Goal: Information Seeking & Learning: Learn about a topic

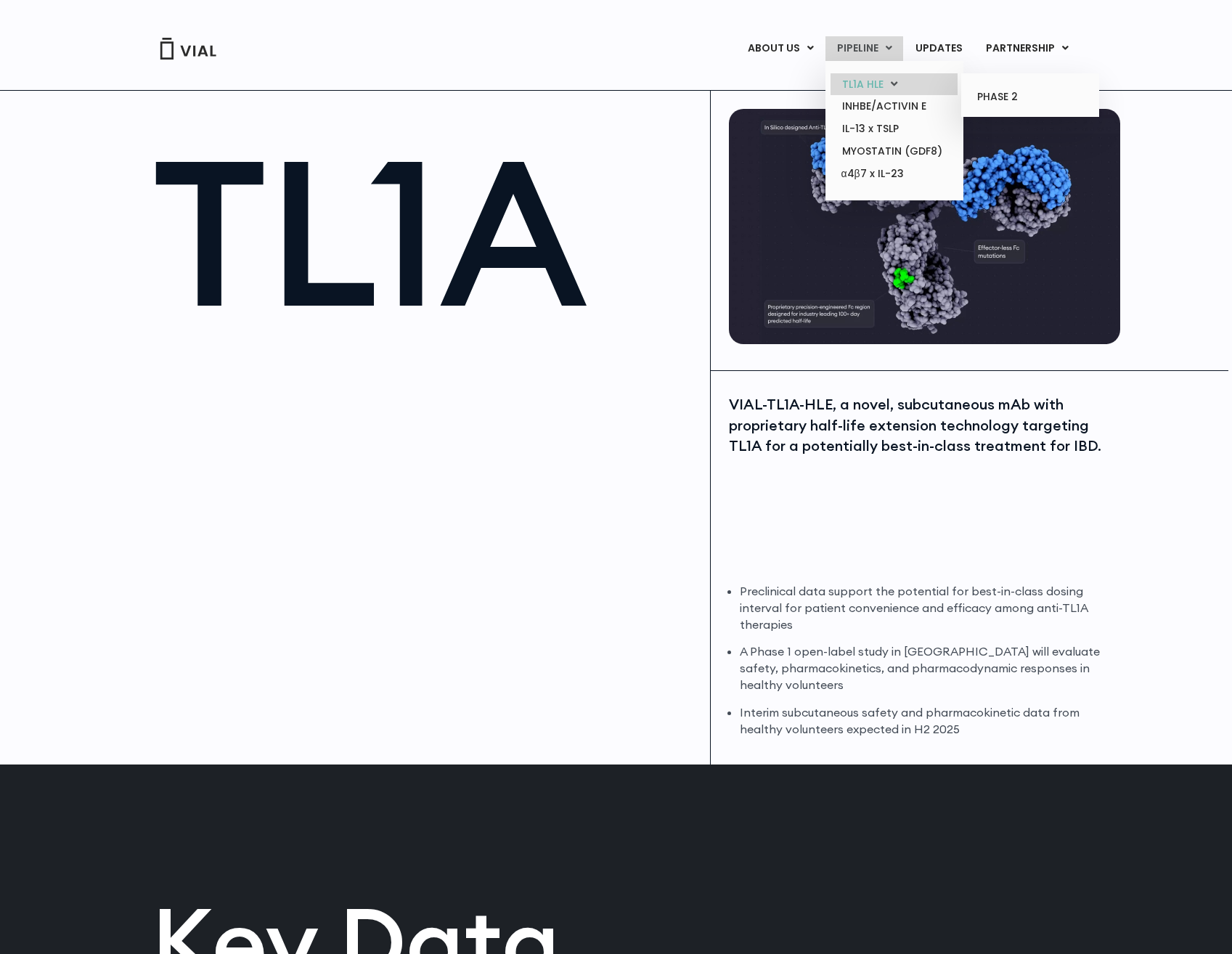
click at [872, 83] on link "TL1A HLE" at bounding box center [894, 84] width 127 height 23
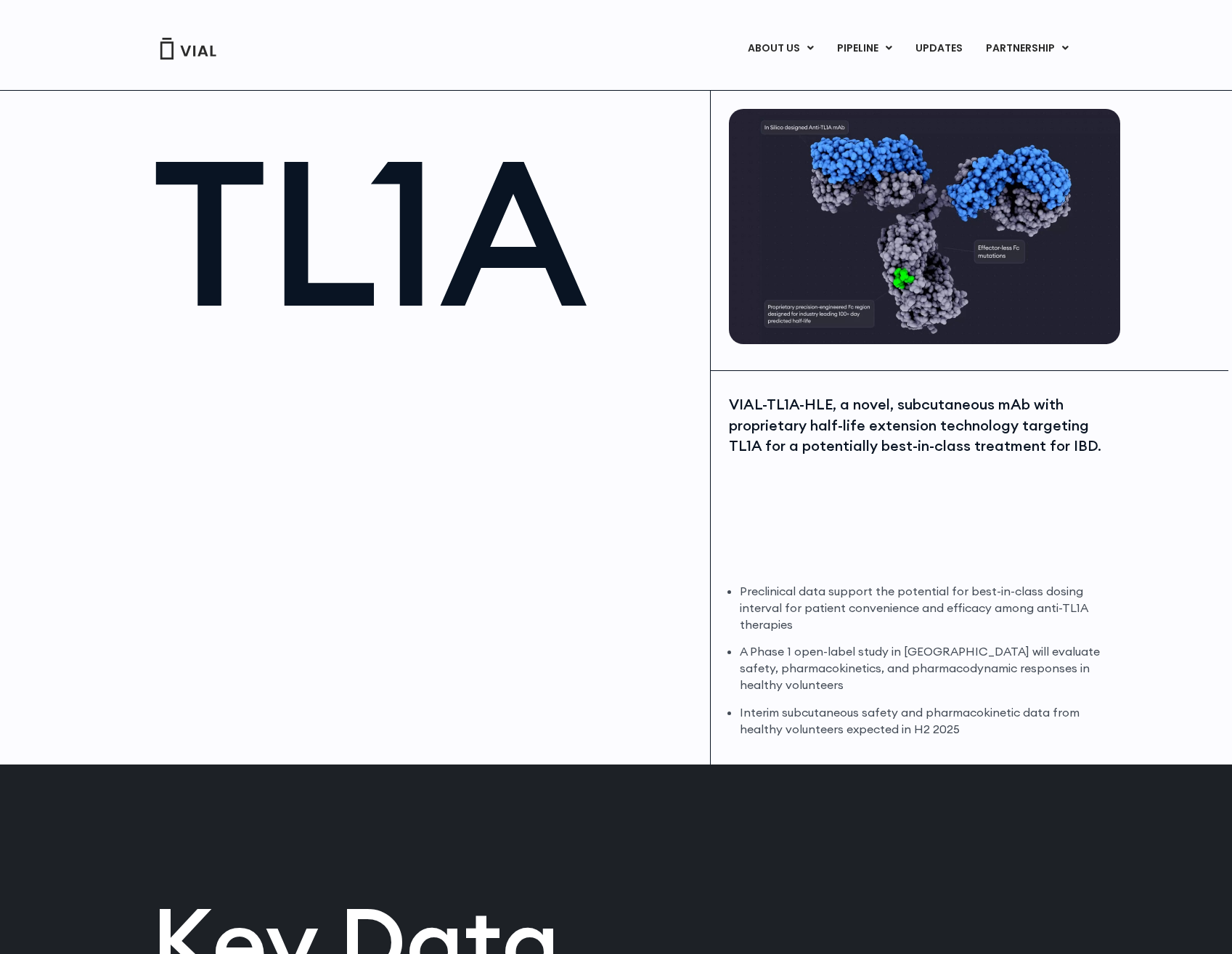
click at [192, 34] on div "ABOUT US ABOUT US CAREERS CONTACT US PIPELINE TL1A HLE PHASE 2 INHBE/ACTIVIN E …" at bounding box center [616, 31] width 958 height 61
click at [198, 47] on img at bounding box center [188, 49] width 58 height 22
click at [894, 221] on img at bounding box center [925, 226] width 391 height 235
click at [979, 454] on div "VIAL-TL1A-HLE, a novel, subcutaneous mAb with proprietary half-life extension t…" at bounding box center [922, 426] width 388 height 63
